Goal: Task Accomplishment & Management: Manage account settings

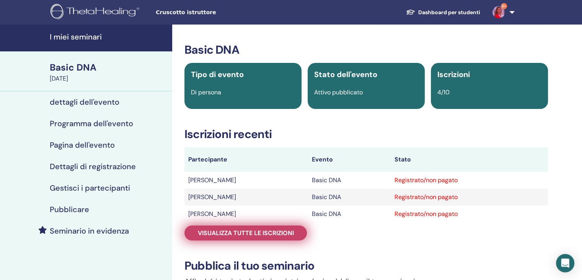
click at [248, 236] on span "Visualizza tutte le iscrizioni" at bounding box center [246, 233] width 96 height 8
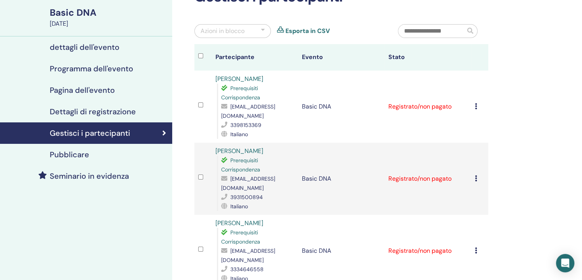
scroll to position [45, 0]
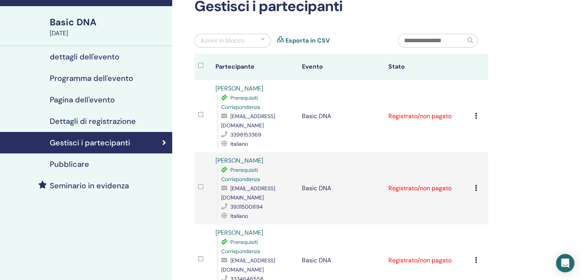
click at [476, 113] on icon at bounding box center [476, 116] width 2 height 6
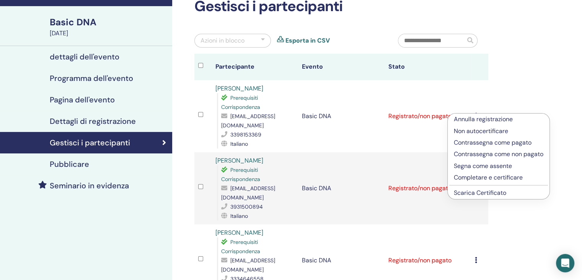
click at [472, 177] on p "Completare e certificare" at bounding box center [499, 177] width 90 height 9
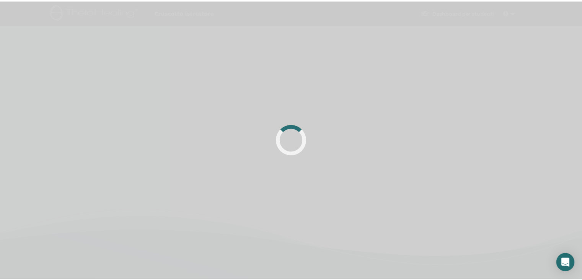
scroll to position [45, 0]
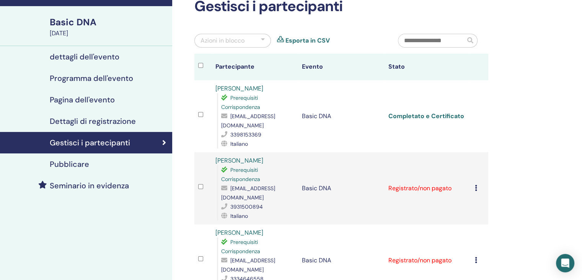
click at [448, 113] on link "Completato e Certificato" at bounding box center [427, 116] width 76 height 8
click at [476, 185] on icon at bounding box center [476, 188] width 2 height 6
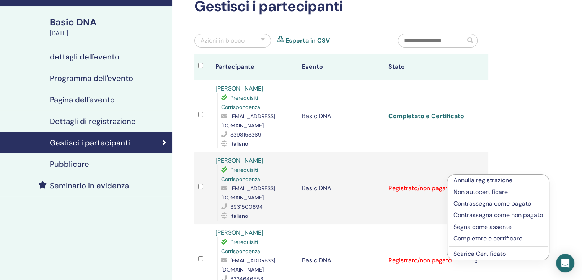
click at [467, 240] on p "Completare e certificare" at bounding box center [499, 238] width 90 height 9
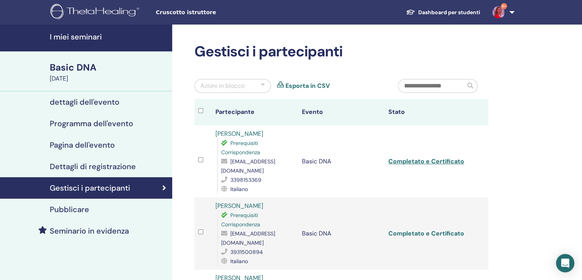
click at [412, 229] on link "Completato e Certificato" at bounding box center [427, 233] width 76 height 8
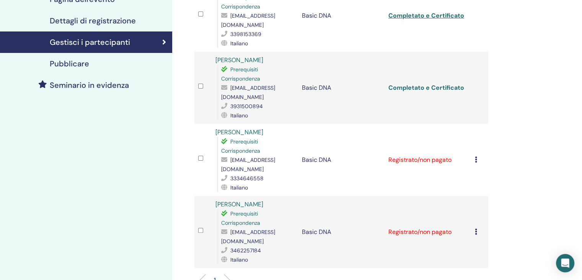
scroll to position [153, 0]
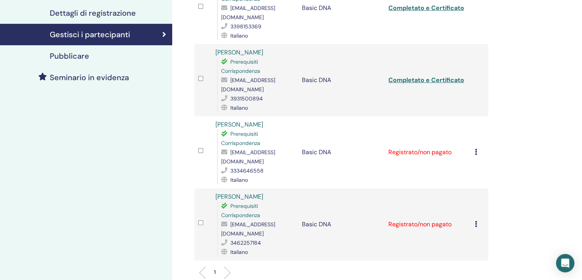
click at [477, 149] on icon at bounding box center [476, 152] width 2 height 6
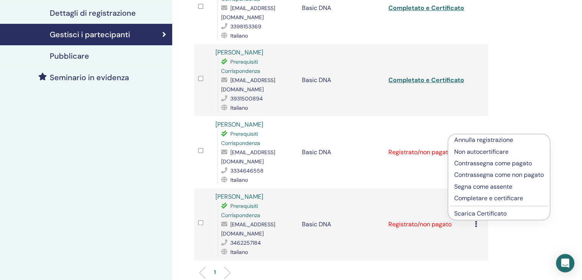
click at [475, 199] on p "Completare e certificare" at bounding box center [500, 197] width 90 height 9
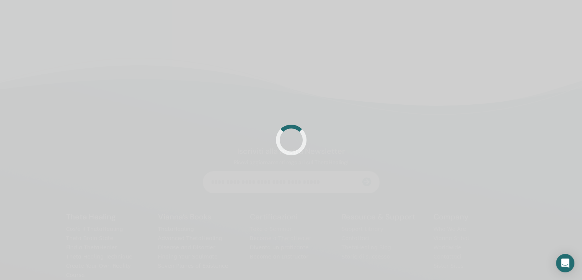
scroll to position [153, 0]
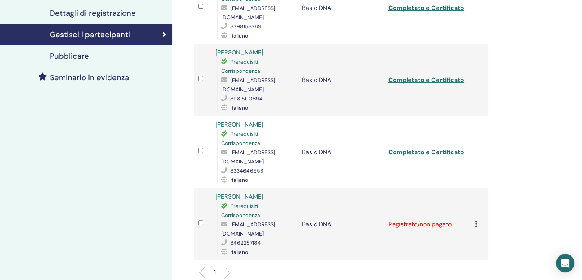
click at [446, 148] on link "Completato e Certificato" at bounding box center [427, 152] width 76 height 8
click at [476, 221] on icon at bounding box center [476, 224] width 2 height 6
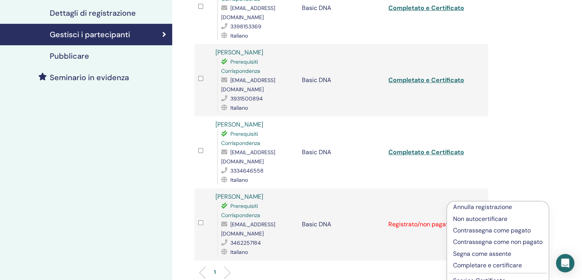
click at [473, 267] on p "Completare e certificare" at bounding box center [498, 264] width 90 height 9
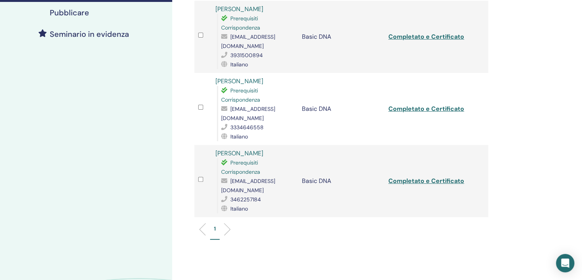
scroll to position [214, 0]
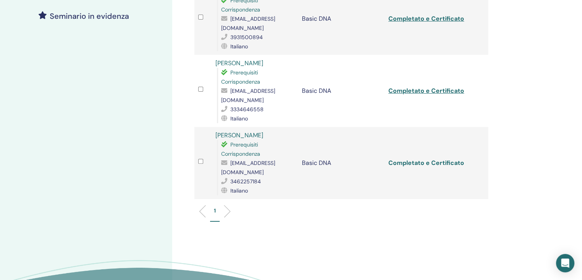
click at [447, 159] on link "Completato e Certificato" at bounding box center [427, 163] width 76 height 8
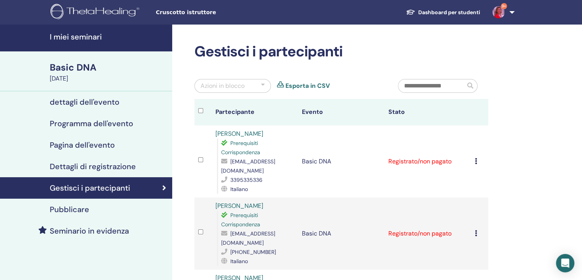
click at [478, 163] on div "[PERSON_NAME] registrazione Non autocertificare Contrassegna come pagato Contra…" at bounding box center [480, 161] width 10 height 9
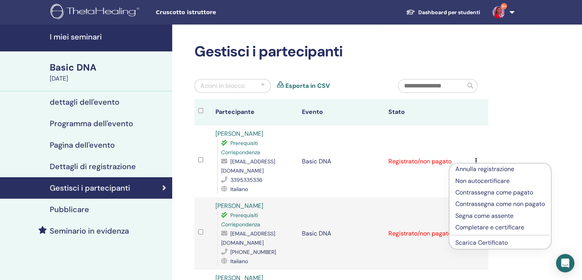
click at [476, 230] on p "Completare e certificare" at bounding box center [501, 226] width 90 height 9
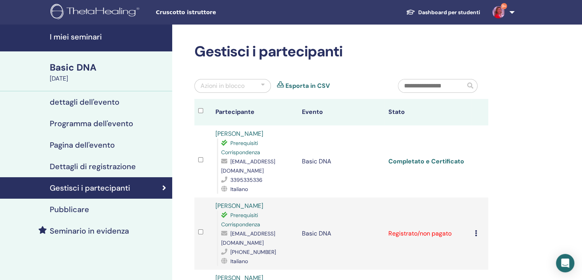
click at [439, 163] on link "Completato e Certificato" at bounding box center [427, 161] width 76 height 8
click at [476, 230] on icon at bounding box center [476, 233] width 2 height 6
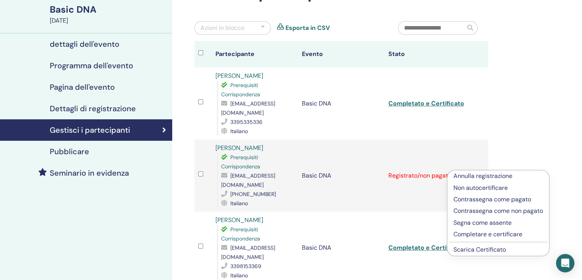
scroll to position [77, 0]
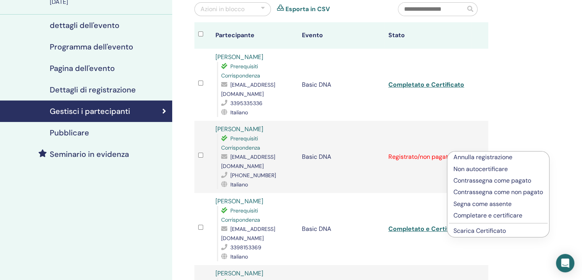
click at [514, 217] on p "Completare e certificare" at bounding box center [499, 215] width 90 height 9
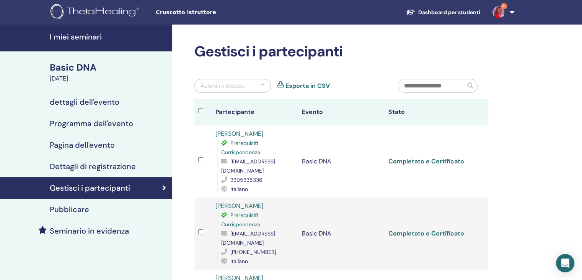
click at [437, 229] on link "Completato e Certificato" at bounding box center [427, 233] width 76 height 8
